Goal: Use online tool/utility: Utilize a website feature to perform a specific function

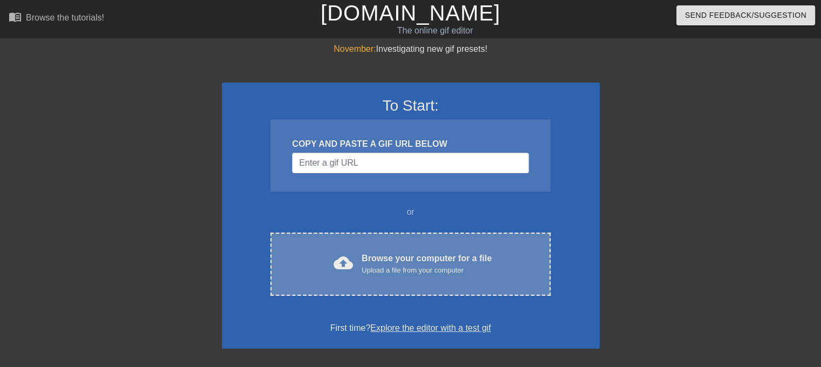
click at [352, 235] on div "cloud_upload Browse your computer for a file Upload a file from your computer C…" at bounding box center [410, 264] width 280 height 63
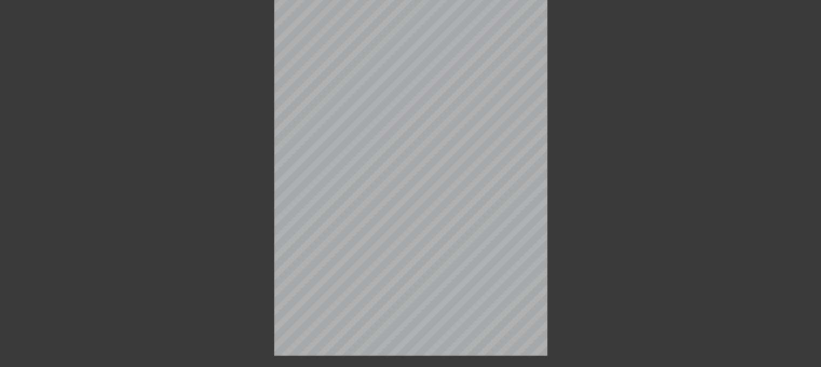
scroll to position [169, 0]
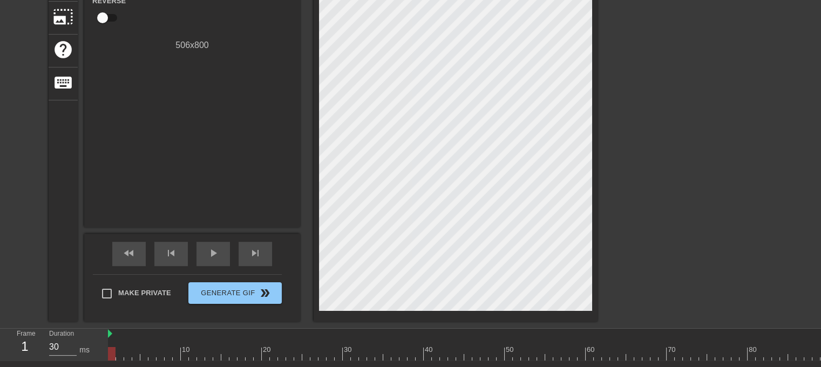
click at [59, 169] on div "title add_circle image add_circle crop photo_size_select_large help keyboard" at bounding box center [63, 98] width 29 height 448
drag, startPoint x: 68, startPoint y: 345, endPoint x: 32, endPoint y: 343, distance: 35.7
click at [32, 343] on div "Frame 1 Duration 30 ms" at bounding box center [57, 344] width 97 height 31
click at [41, 261] on div "title add_circle image add_circle crop photo_size_select_large help keyboard Gi…" at bounding box center [410, 98] width 821 height 448
drag, startPoint x: 110, startPoint y: 309, endPoint x: 107, endPoint y: 296, distance: 13.9
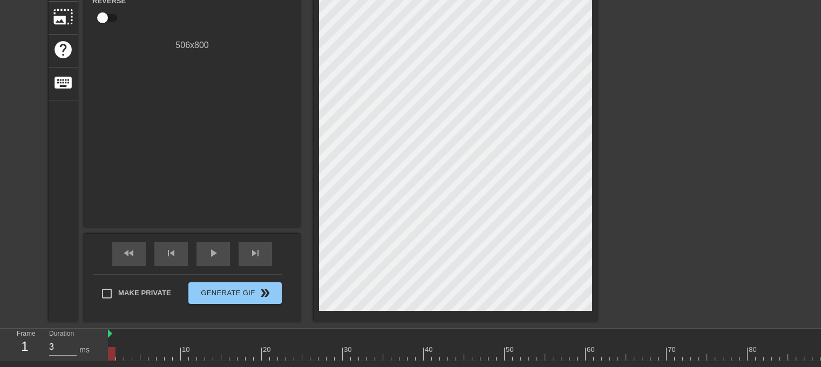
click at [111, 309] on div "Make Private Generate Gif double_arrow" at bounding box center [187, 295] width 189 height 43
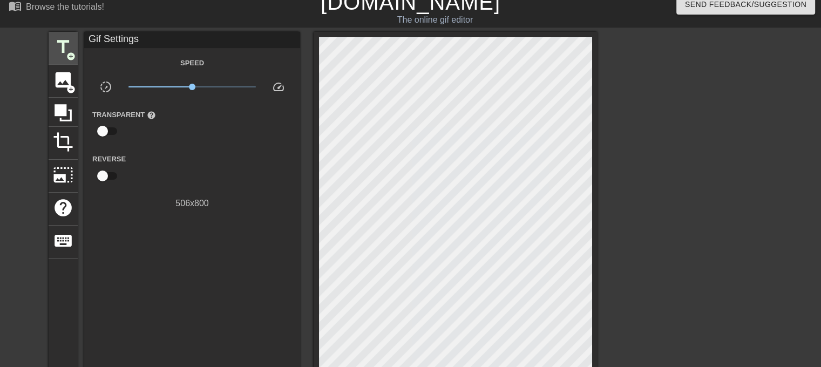
scroll to position [0, 0]
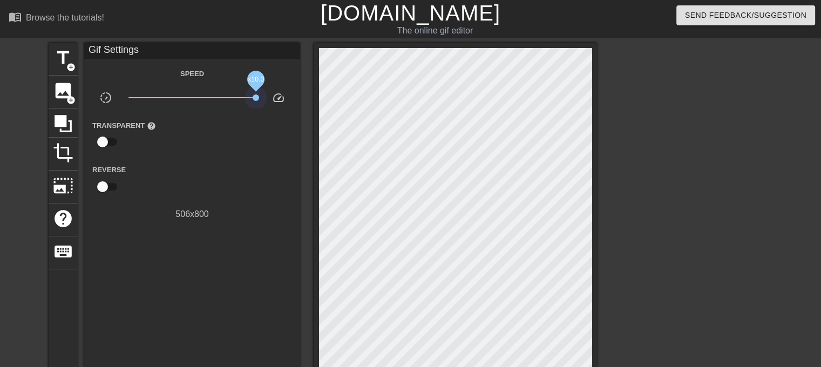
drag, startPoint x: 194, startPoint y: 97, endPoint x: 256, endPoint y: 105, distance: 63.2
click at [256, 105] on div "x10.0" at bounding box center [192, 99] width 144 height 17
drag, startPoint x: 252, startPoint y: 98, endPoint x: 192, endPoint y: 103, distance: 60.1
click at [192, 103] on span "x1.00" at bounding box center [192, 97] width 128 height 13
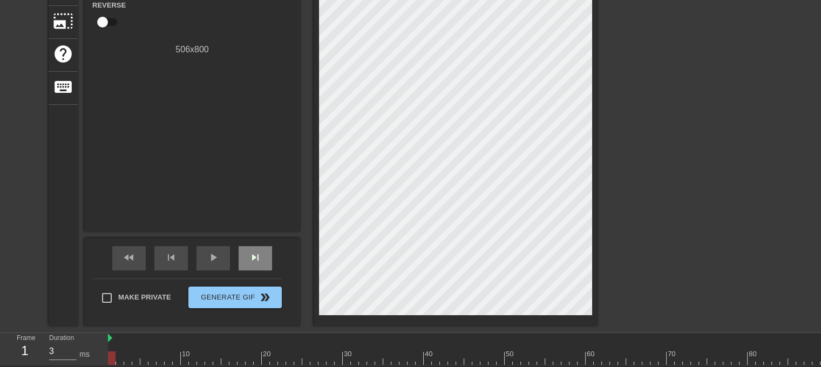
scroll to position [246, 0]
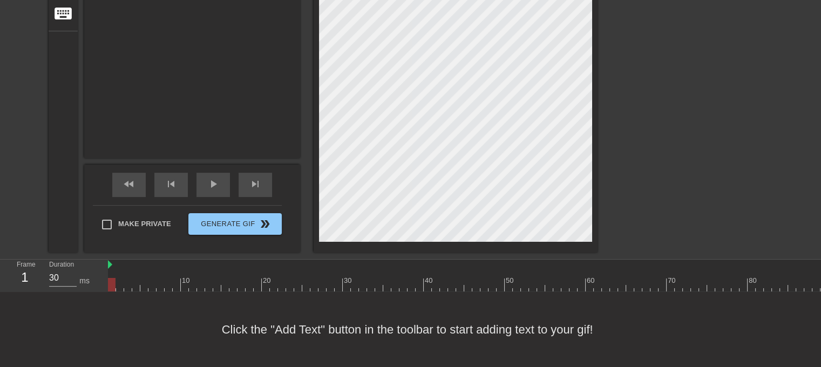
click at [396, 279] on div at bounding box center [711, 284] width 1206 height 13
drag, startPoint x: 194, startPoint y: 266, endPoint x: 84, endPoint y: 275, distance: 111.1
click at [84, 275] on div "Frame 1 Duration 3 ms 10 20 30 40 50 60 70 80 90 100 110 120 130 140" at bounding box center [410, 276] width 821 height 32
click at [65, 269] on input "5" at bounding box center [63, 277] width 28 height 17
drag, startPoint x: 62, startPoint y: 268, endPoint x: 17, endPoint y: 262, distance: 44.7
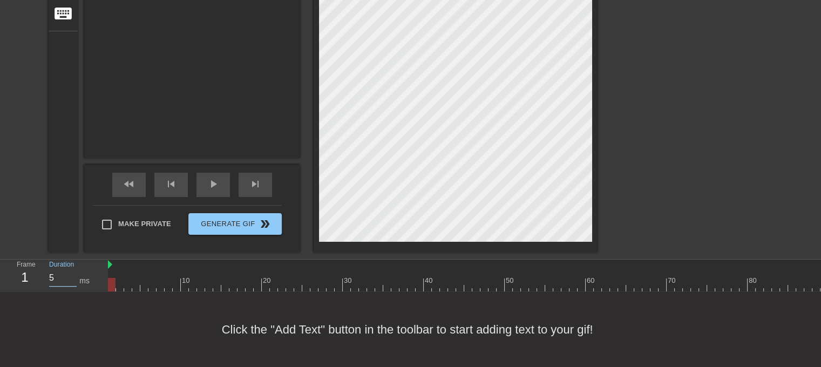
click at [17, 262] on div "Frame 1 Duration 5 ms" at bounding box center [57, 275] width 97 height 31
type input "30"
click at [123, 278] on div at bounding box center [711, 284] width 1206 height 13
click at [120, 278] on div at bounding box center [120, 284] width 8 height 13
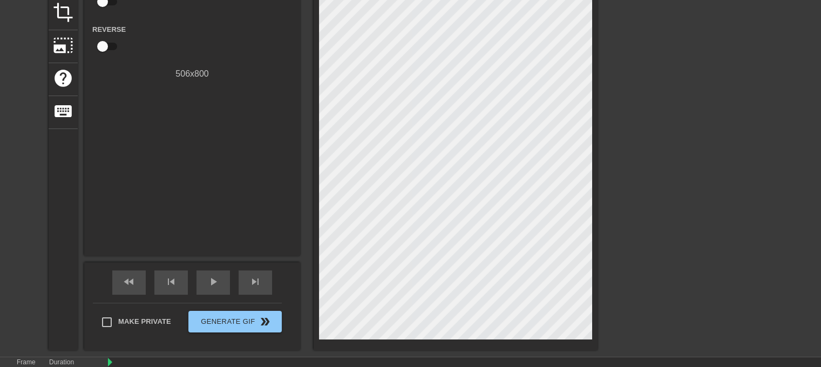
scroll to position [216, 0]
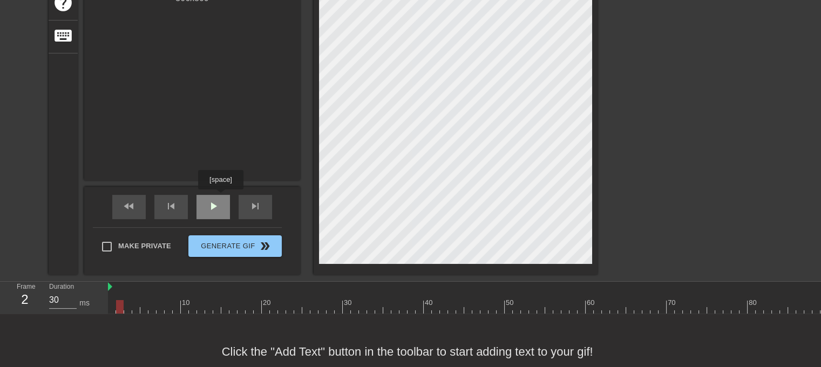
click at [220, 197] on div "play_arrow" at bounding box center [212, 207] width 33 height 24
click at [224, 212] on div "pause" at bounding box center [212, 207] width 33 height 24
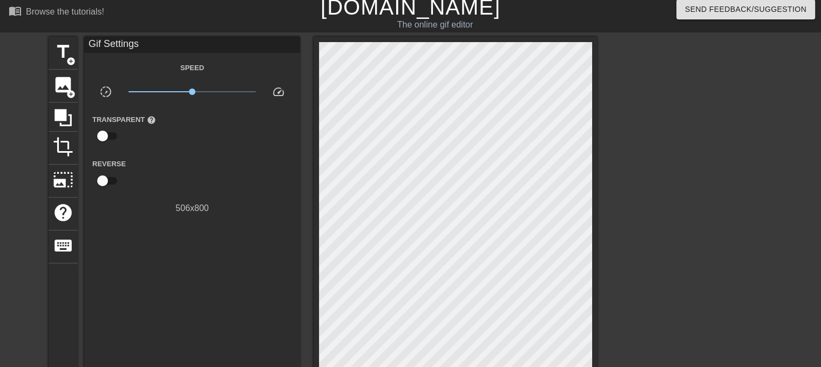
scroll to position [0, 0]
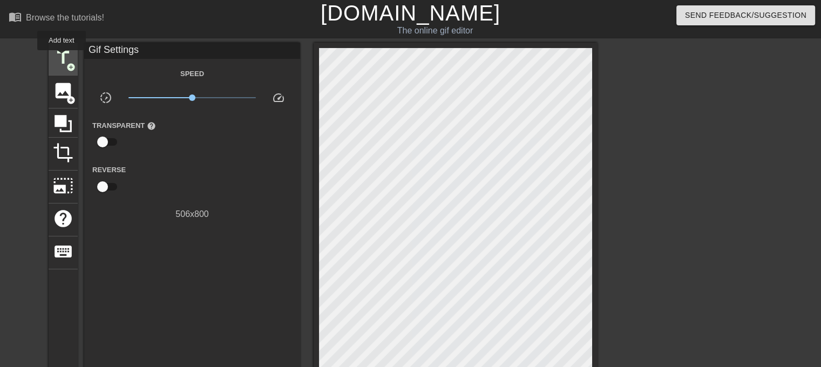
click at [62, 58] on span "title" at bounding box center [63, 58] width 21 height 21
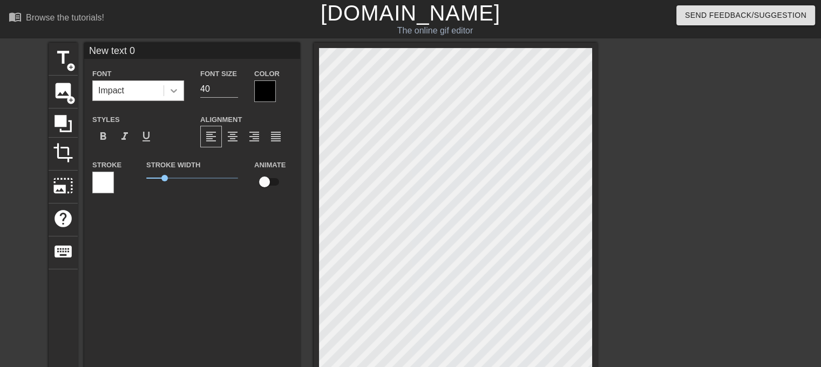
click at [177, 87] on icon at bounding box center [173, 90] width 11 height 11
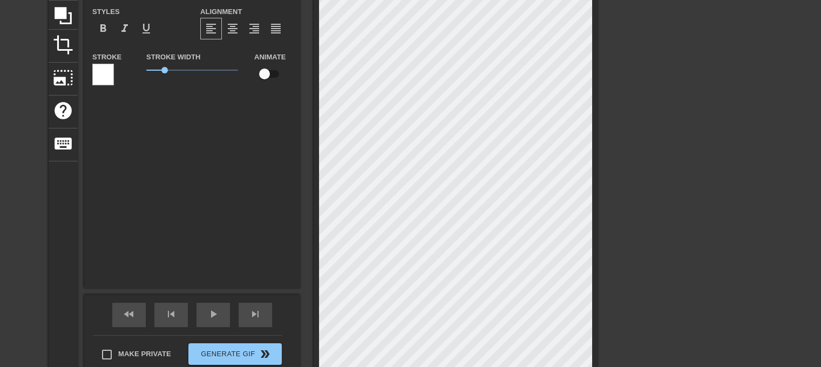
scroll to position [1, 2]
type input "V"
type textarea "V"
type input "Vi"
type textarea "Vi"
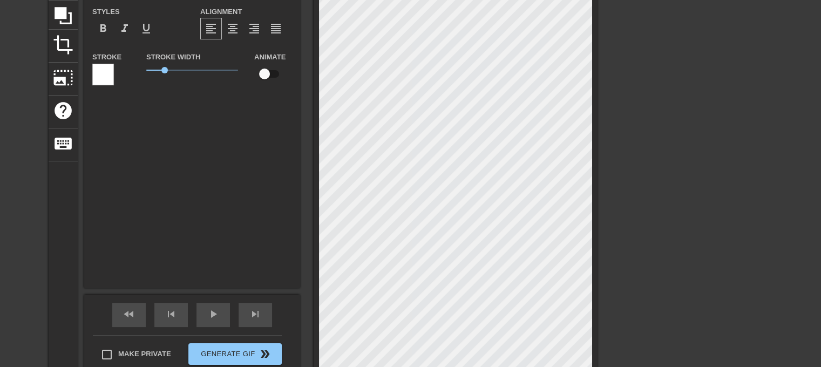
type input "Vip"
type textarea "Vipe"
type input "Vipe"
type textarea "Viper"
type input "ViperD"
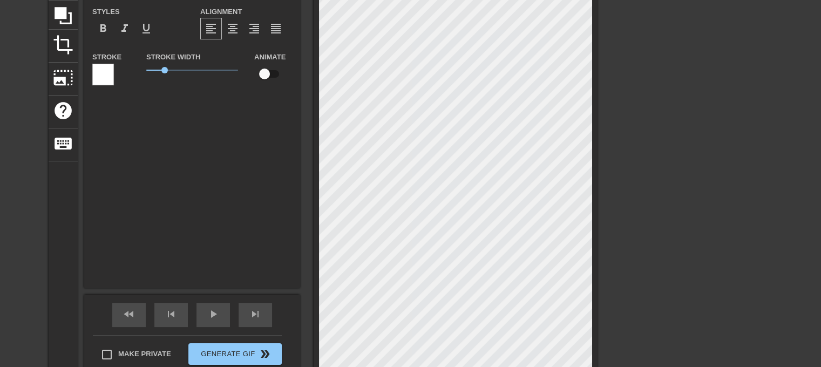
type textarea "ViperD"
type input "ViperDL"
type textarea "ViperDL"
type input "ViperDLc"
type textarea "ViperDLc"
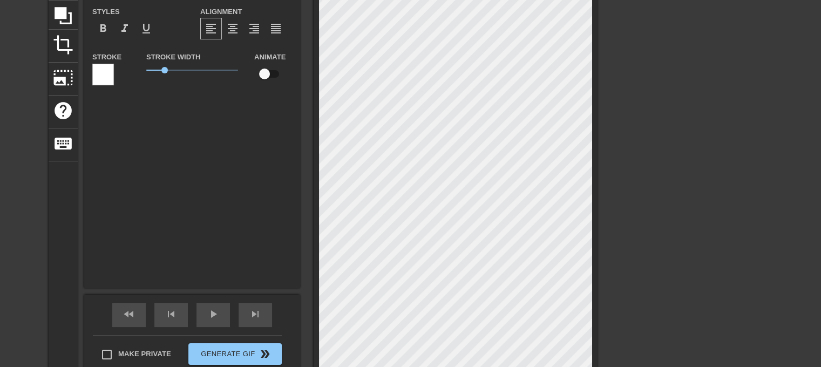
type input "ViperDL"
type textarea "ViperDL"
type input "ViperDLC"
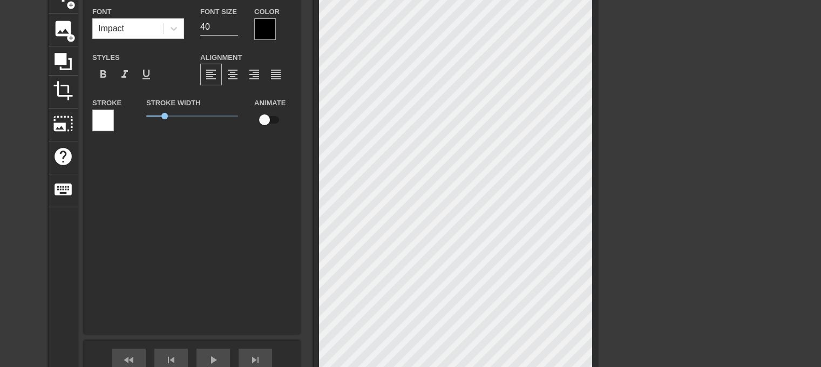
scroll to position [0, 0]
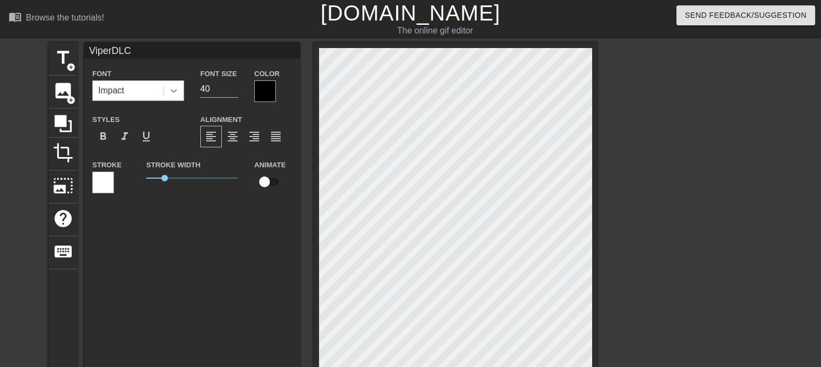
type textarea "ViperDLC"
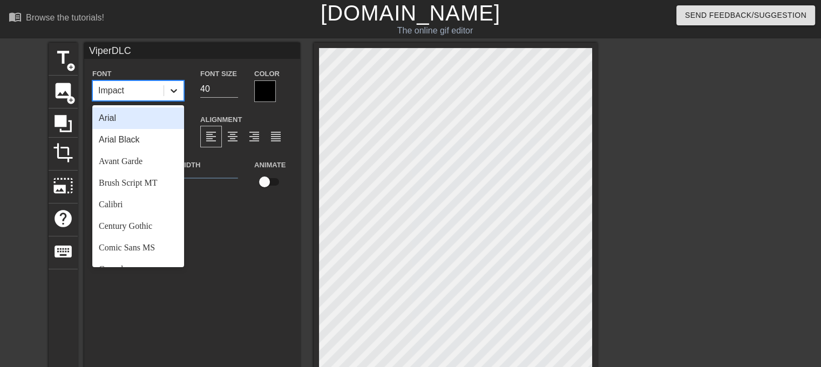
click at [172, 88] on icon at bounding box center [173, 90] width 11 height 11
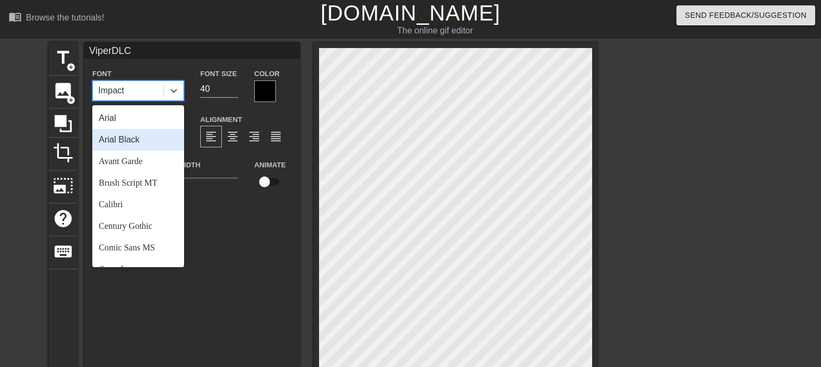
click at [147, 137] on div "Arial Black" at bounding box center [138, 140] width 92 height 22
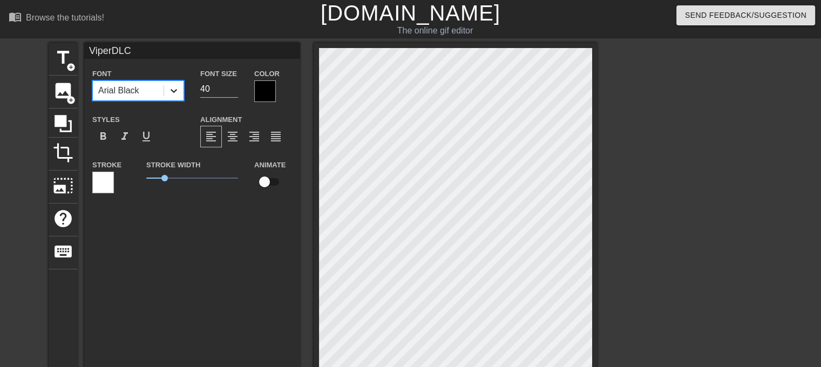
click at [173, 88] on icon at bounding box center [173, 90] width 11 height 11
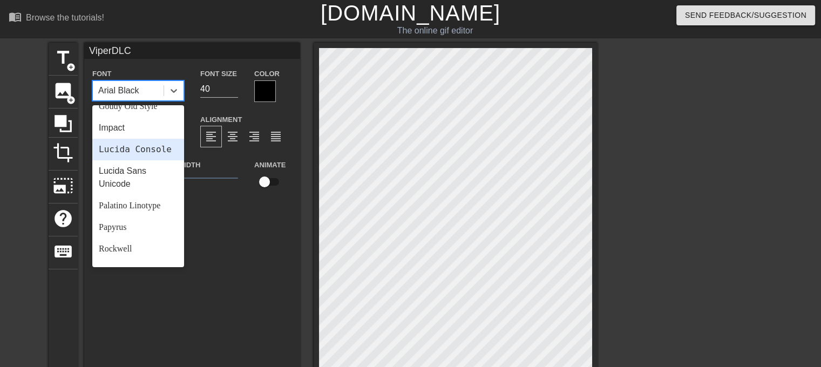
scroll to position [270, 0]
click at [143, 161] on div "Lucida Console" at bounding box center [138, 151] width 92 height 22
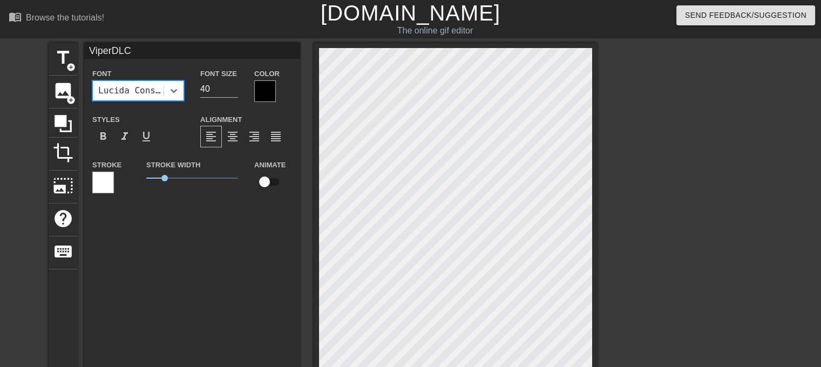
click at [270, 178] on input "checkbox" at bounding box center [265, 182] width 62 height 21
checkbox input "true"
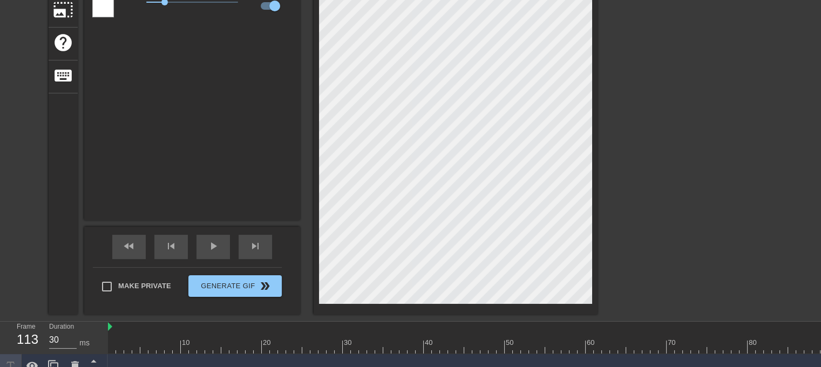
scroll to position [195, 0]
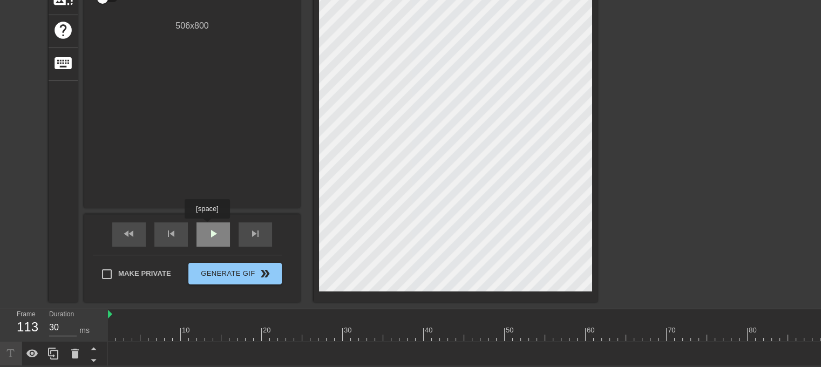
click at [207, 227] on span "play_arrow" at bounding box center [213, 233] width 13 height 13
click at [207, 227] on span "pause" at bounding box center [213, 233] width 13 height 13
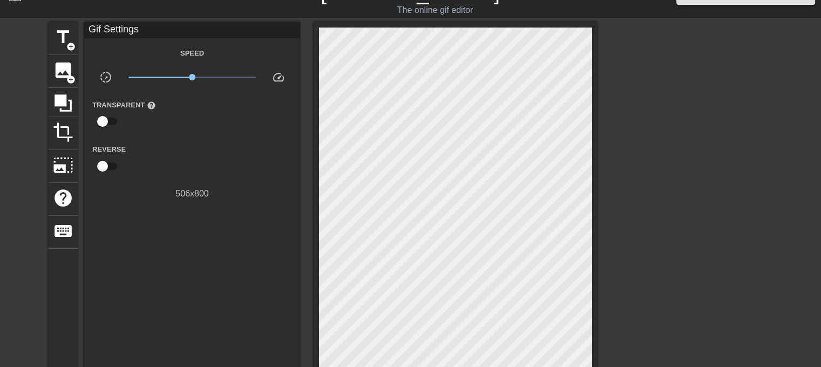
scroll to position [0, 0]
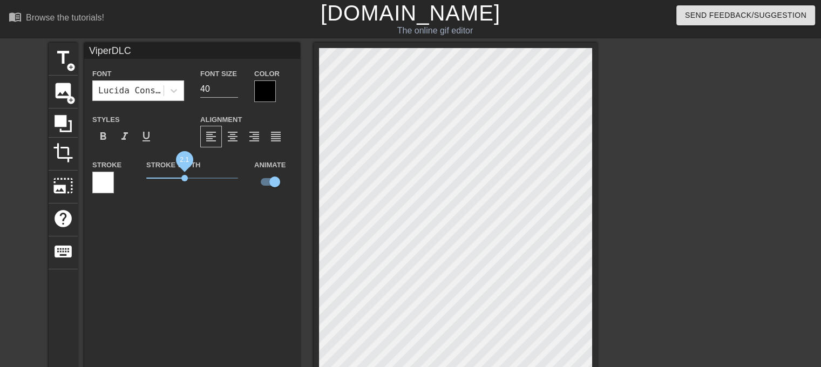
drag, startPoint x: 167, startPoint y: 177, endPoint x: 189, endPoint y: 180, distance: 21.9
click at [188, 180] on span "2.1" at bounding box center [184, 178] width 6 height 6
click at [209, 185] on div "Stroke Width 2.1" at bounding box center [192, 180] width 108 height 45
click at [260, 185] on div "Stroke Stroke Width 3.4 Animate" at bounding box center [192, 180] width 216 height 45
click at [178, 179] on span "1.75" at bounding box center [192, 178] width 92 height 13
